Goal: Task Accomplishment & Management: Manage account settings

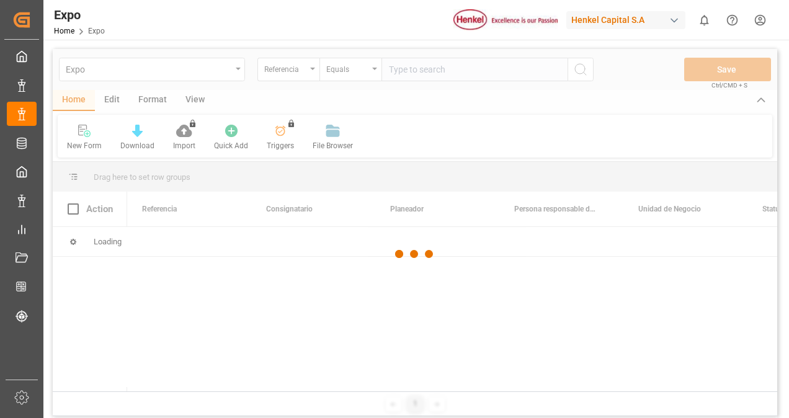
click at [409, 68] on div at bounding box center [415, 254] width 725 height 411
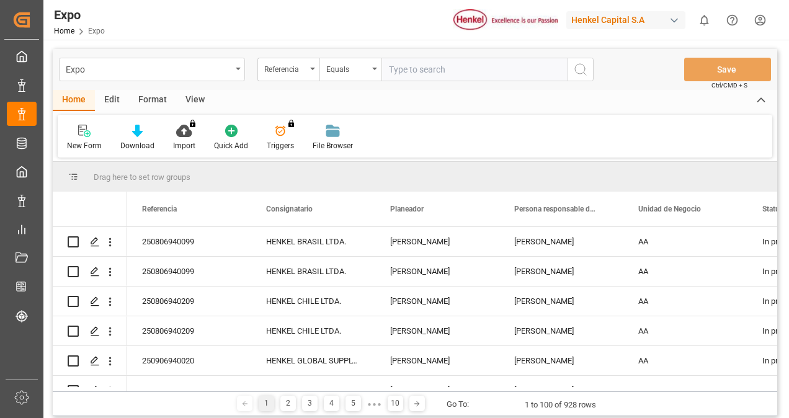
click at [409, 68] on input "text" at bounding box center [475, 70] width 186 height 24
paste input "250706940165"
type input "250706940165"
click at [581, 72] on icon "search button" at bounding box center [580, 69] width 15 height 15
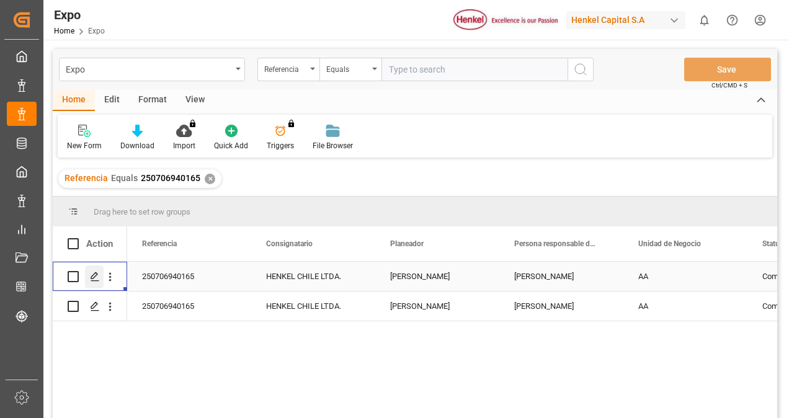
click at [95, 272] on icon "Press SPACE to select this row." at bounding box center [95, 277] width 10 height 10
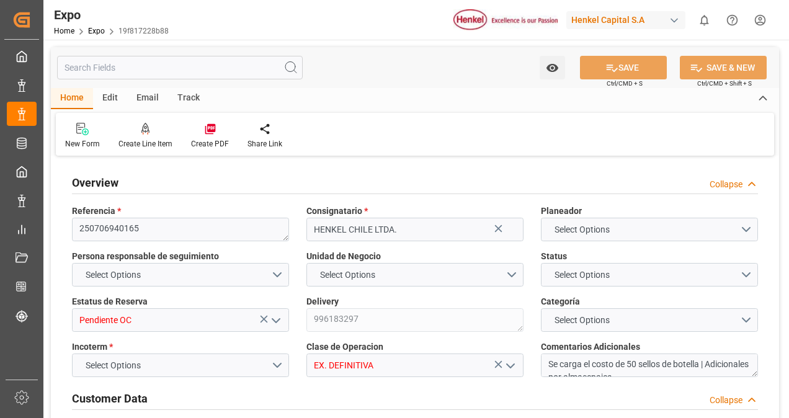
type input "15200"
type input "15953.6"
type input "20"
type input "9857171"
type input "9947110"
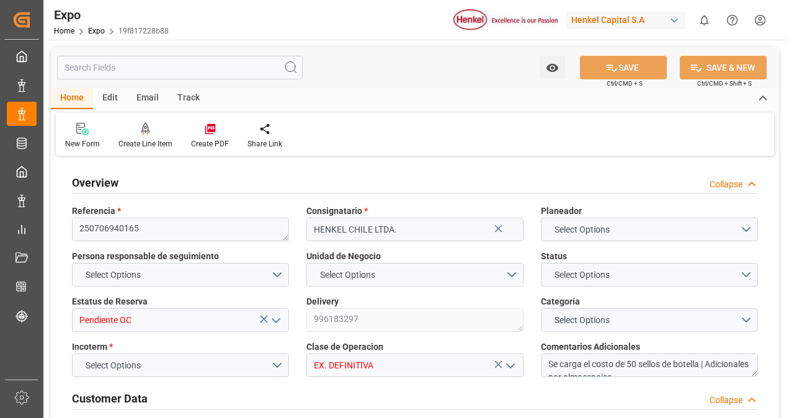
type input "9857171"
type input "MXZLO"
type input "CLSAI"
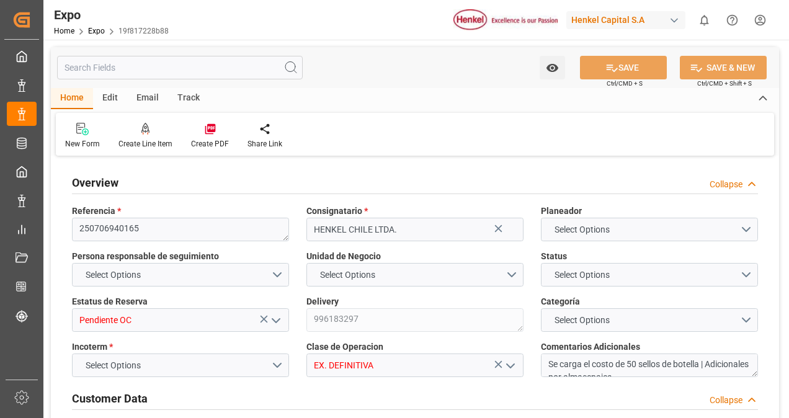
type input "4578498360"
type input "4578515800"
type input "9857171"
type input "[DATE]"
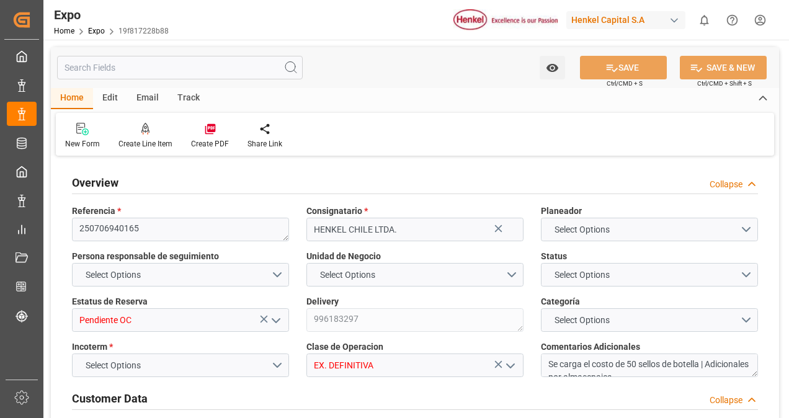
type input "[DATE]"
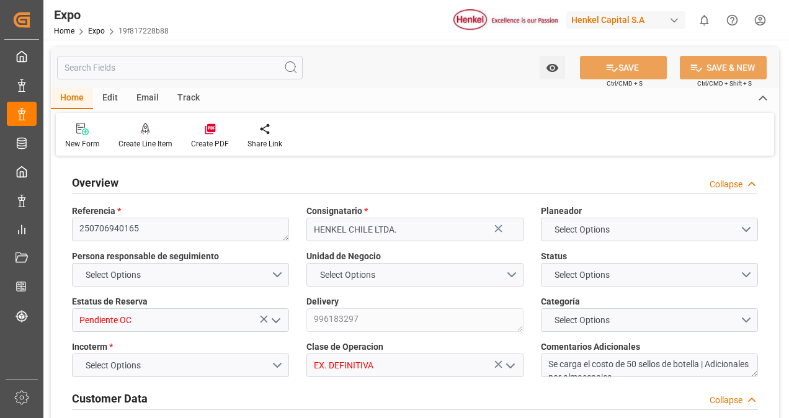
type input "[DATE] 00:00"
type input "[DATE]"
type input "[DATE] 01:56"
type input "[DATE]"
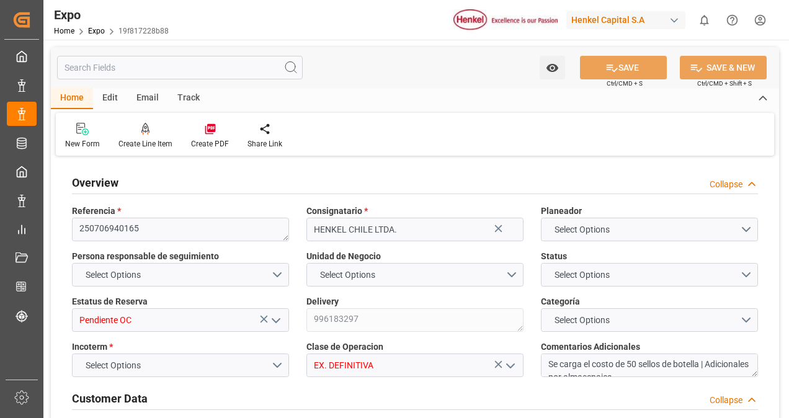
type input "[DATE]"
type input "[DATE] 23:01"
type input "[DATE] 00:00"
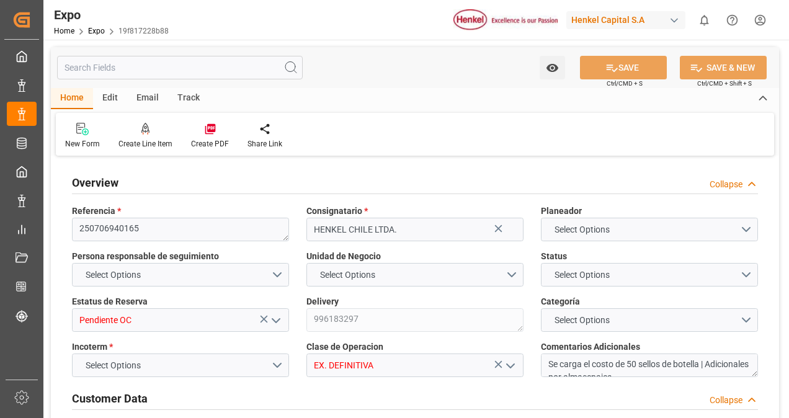
type input "[DATE] 04:54"
type input "[DATE] 08:00"
type input "[DATE] 00:00"
type input "[DATE] 16:00"
type input "[DATE]"
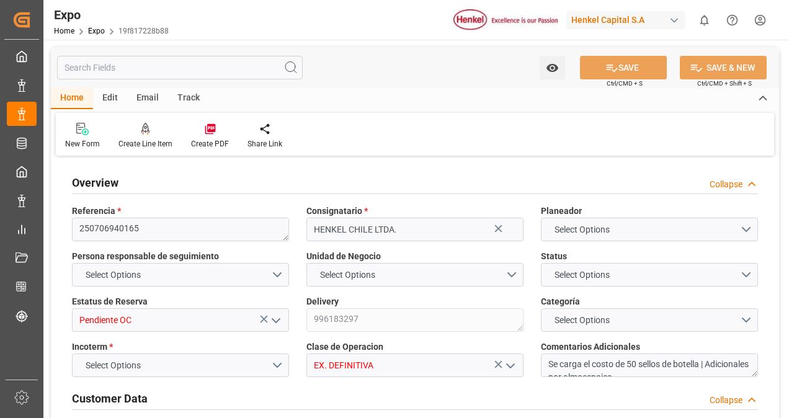
type input "[DATE]"
type input "[DATE] 20:31"
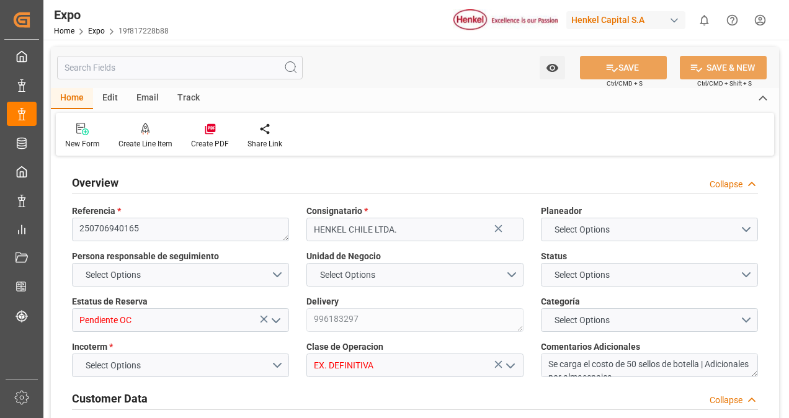
type input "[DATE] 09:59"
type input "[DATE] 19:08"
type input "[DATE] 00:01"
type input "[DATE] 04:19"
type input "[DATE] 08:00"
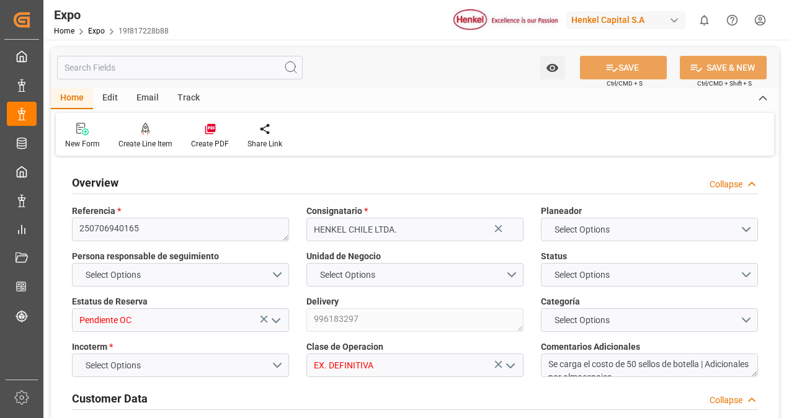
type input "[DATE] 15:59"
type input "[DATE] 12:17"
type input "[DATE] 16:00"
type input "[DATE] 01:48"
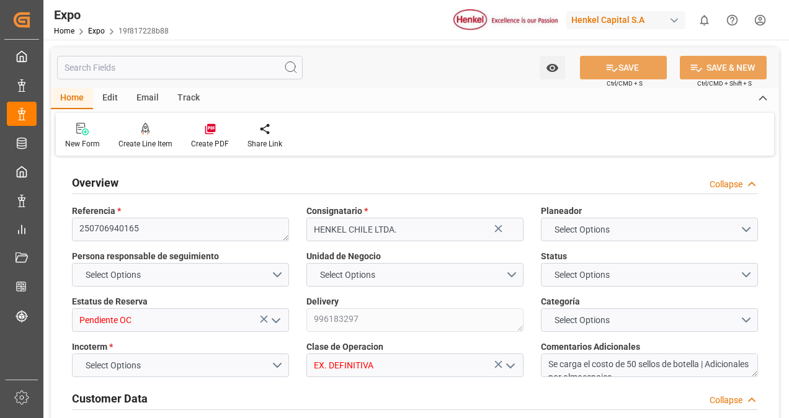
type input "[DATE] 01:48"
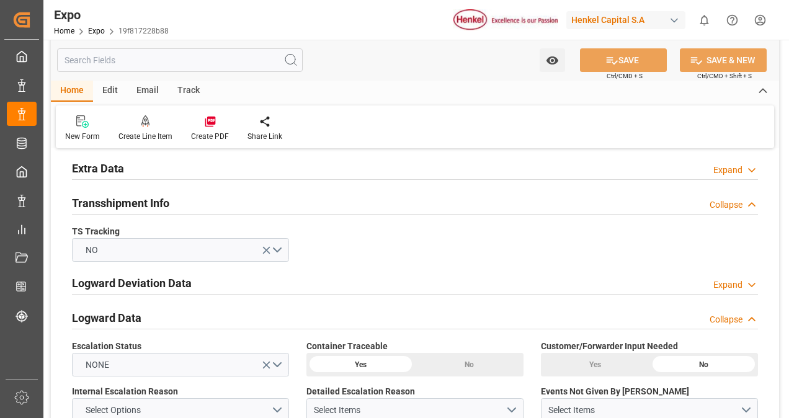
scroll to position [1934, 0]
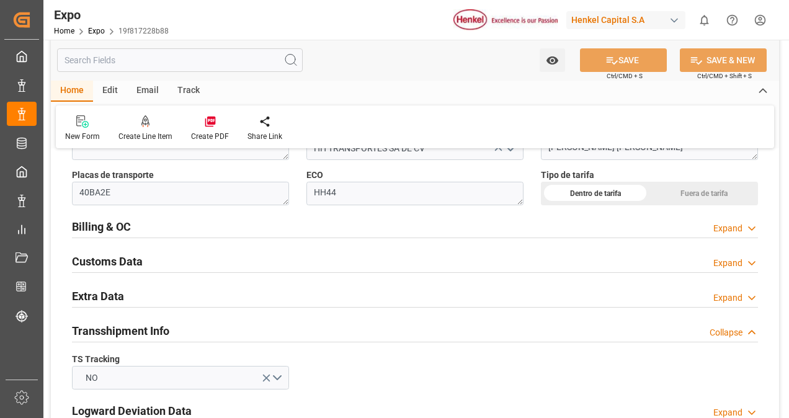
click at [165, 231] on div "Billing & OC Expand" at bounding box center [415, 226] width 686 height 24
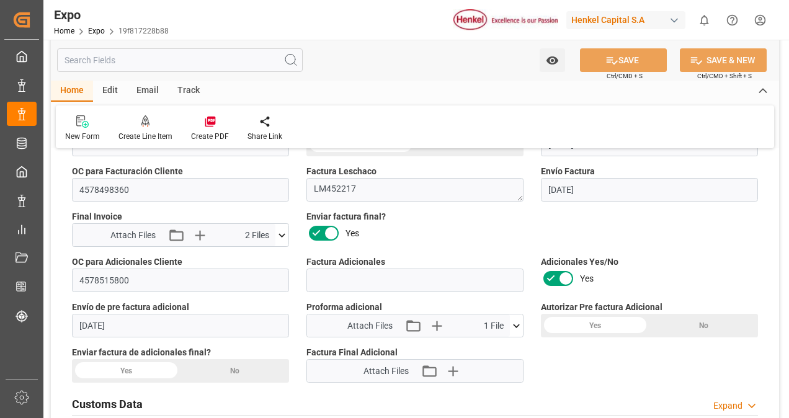
scroll to position [2111, 0]
